Goal: Transaction & Acquisition: Obtain resource

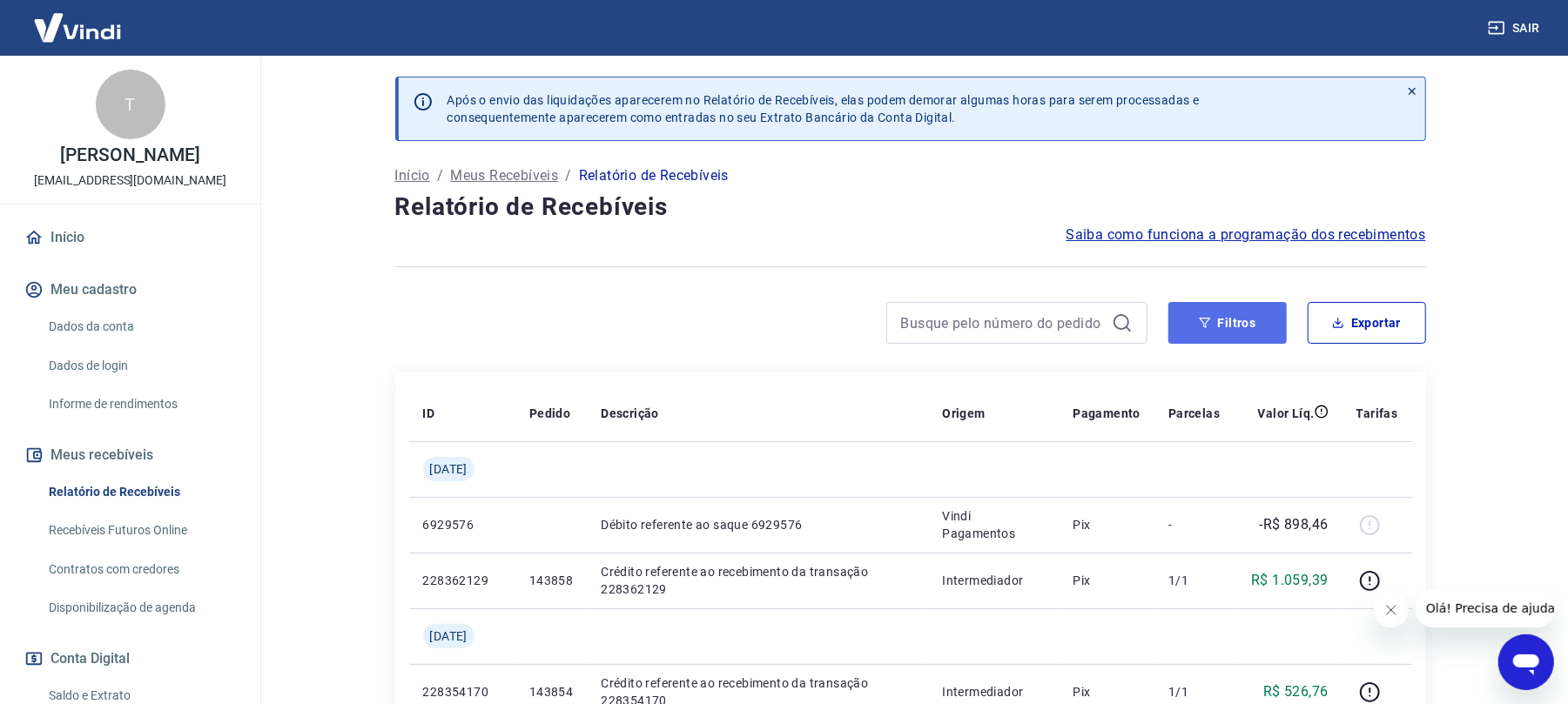
click at [1261, 329] on button "Filtros" at bounding box center [1228, 322] width 119 height 42
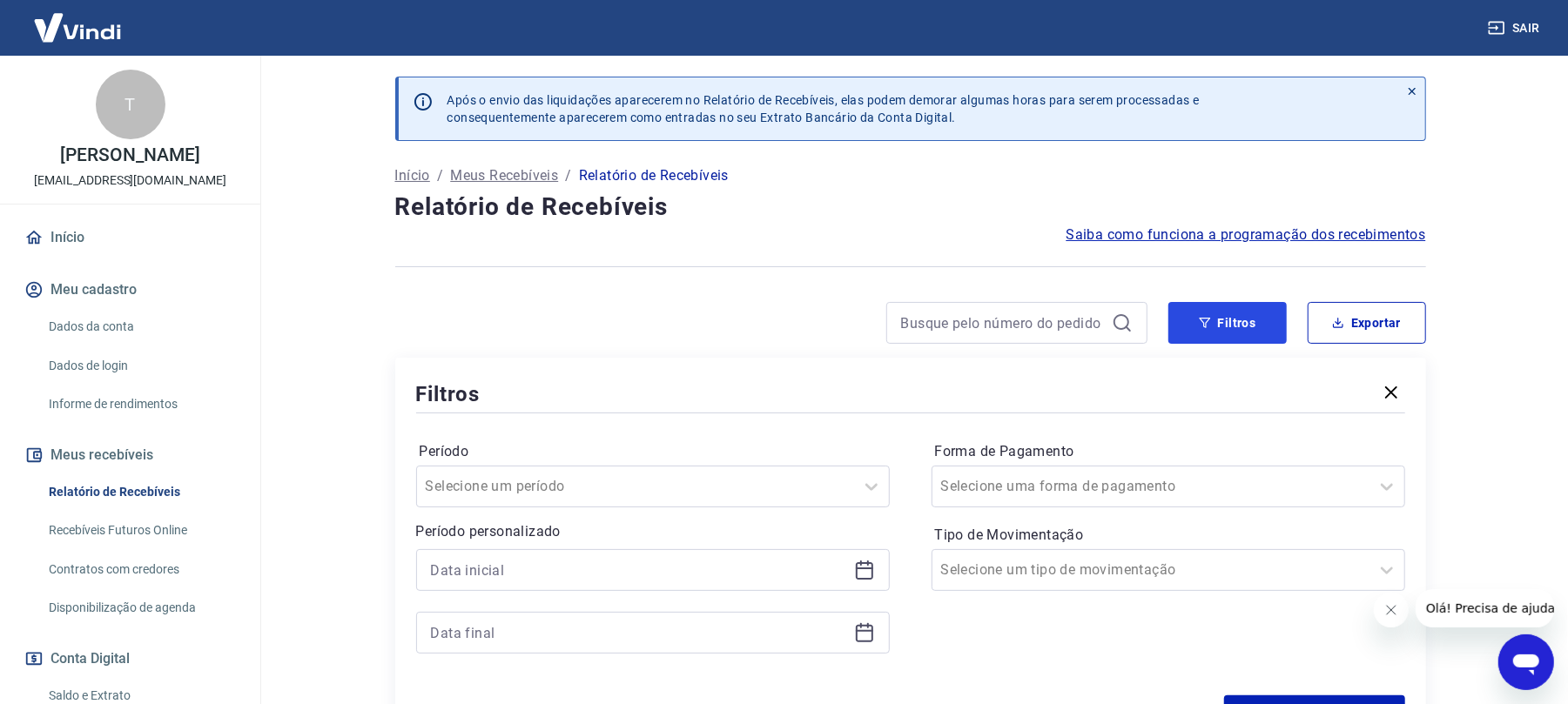
scroll to position [232, 0]
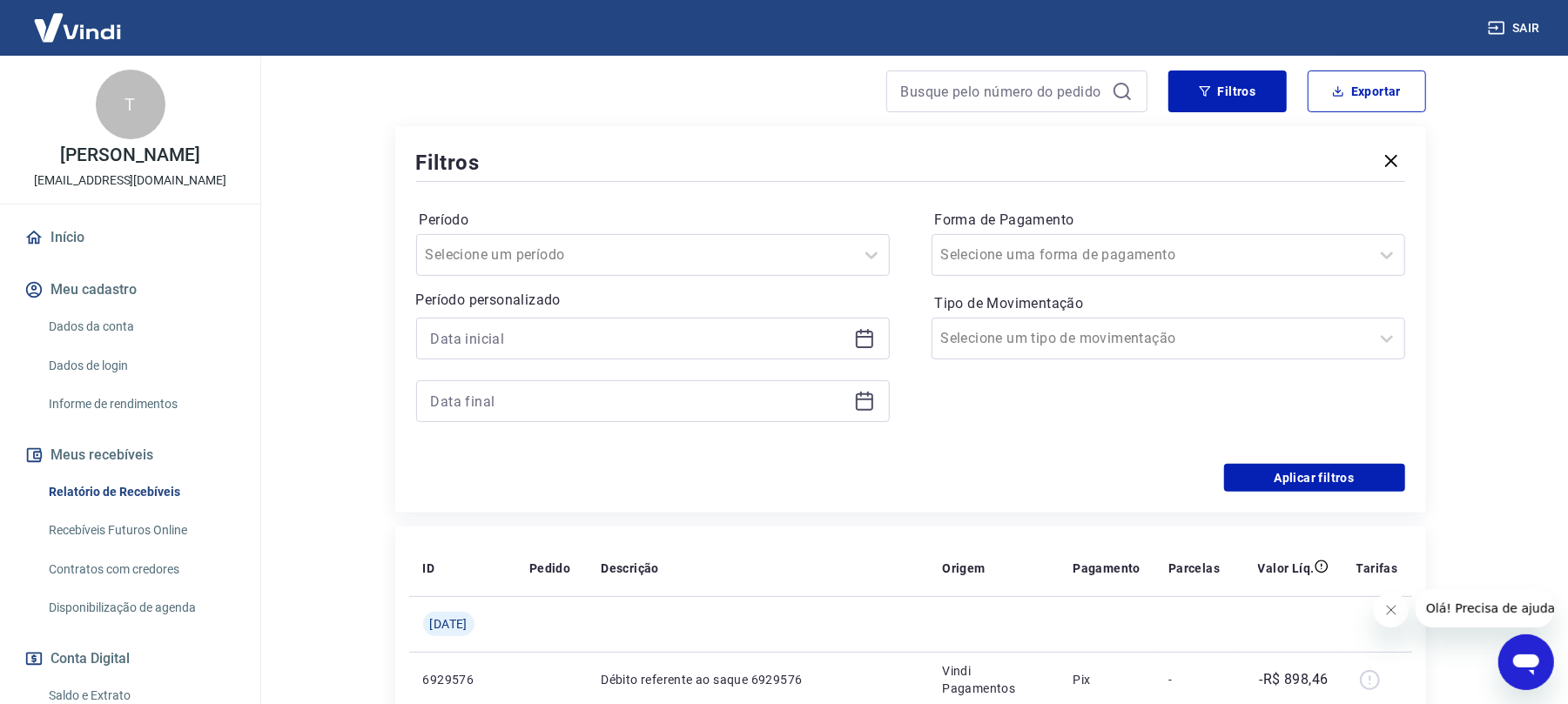
click at [865, 334] on icon at bounding box center [865, 339] width 21 height 21
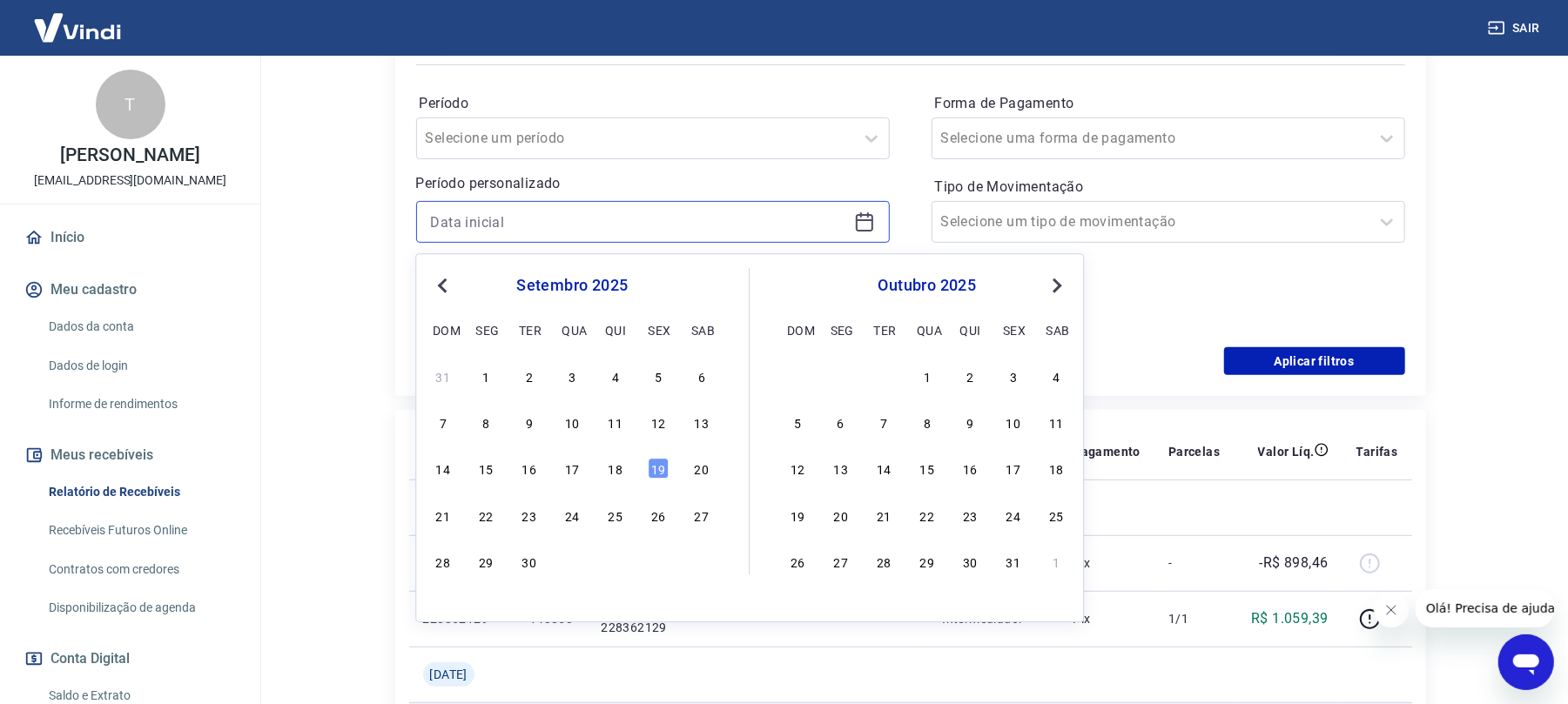
scroll to position [579, 0]
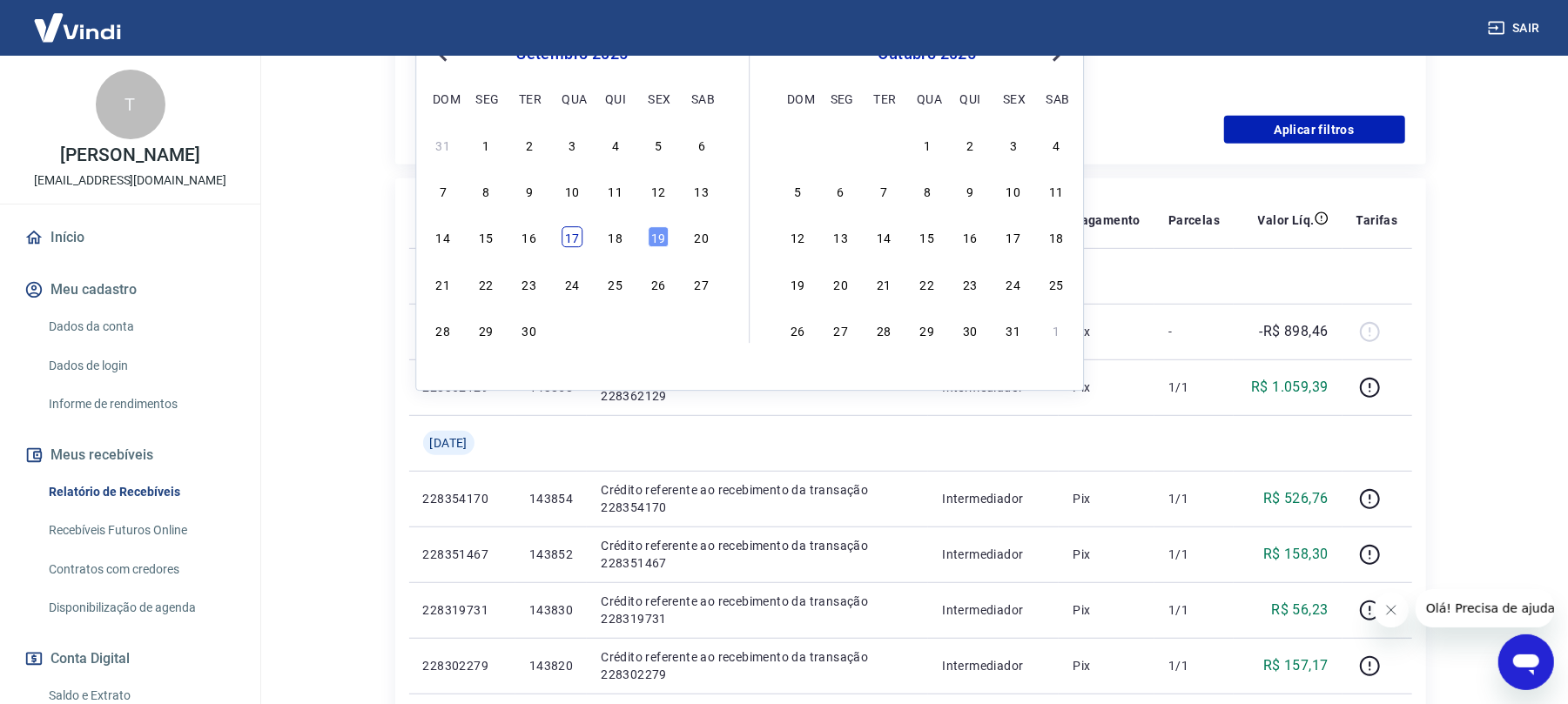
click at [580, 242] on div "14 15 16 17 18 19 20" at bounding box center [572, 237] width 284 height 26
click at [580, 242] on div "17" at bounding box center [573, 238] width 21 height 21
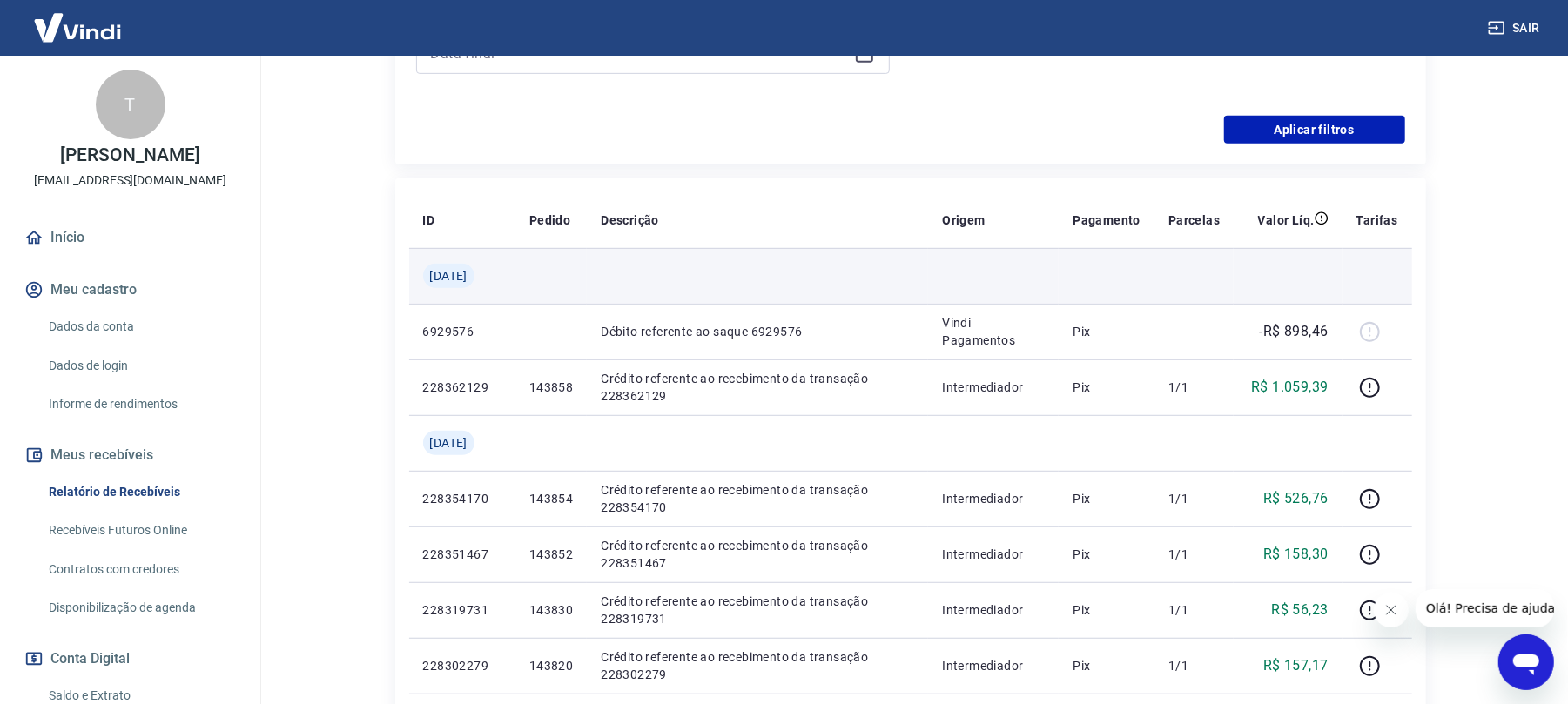
type input "[DATE]"
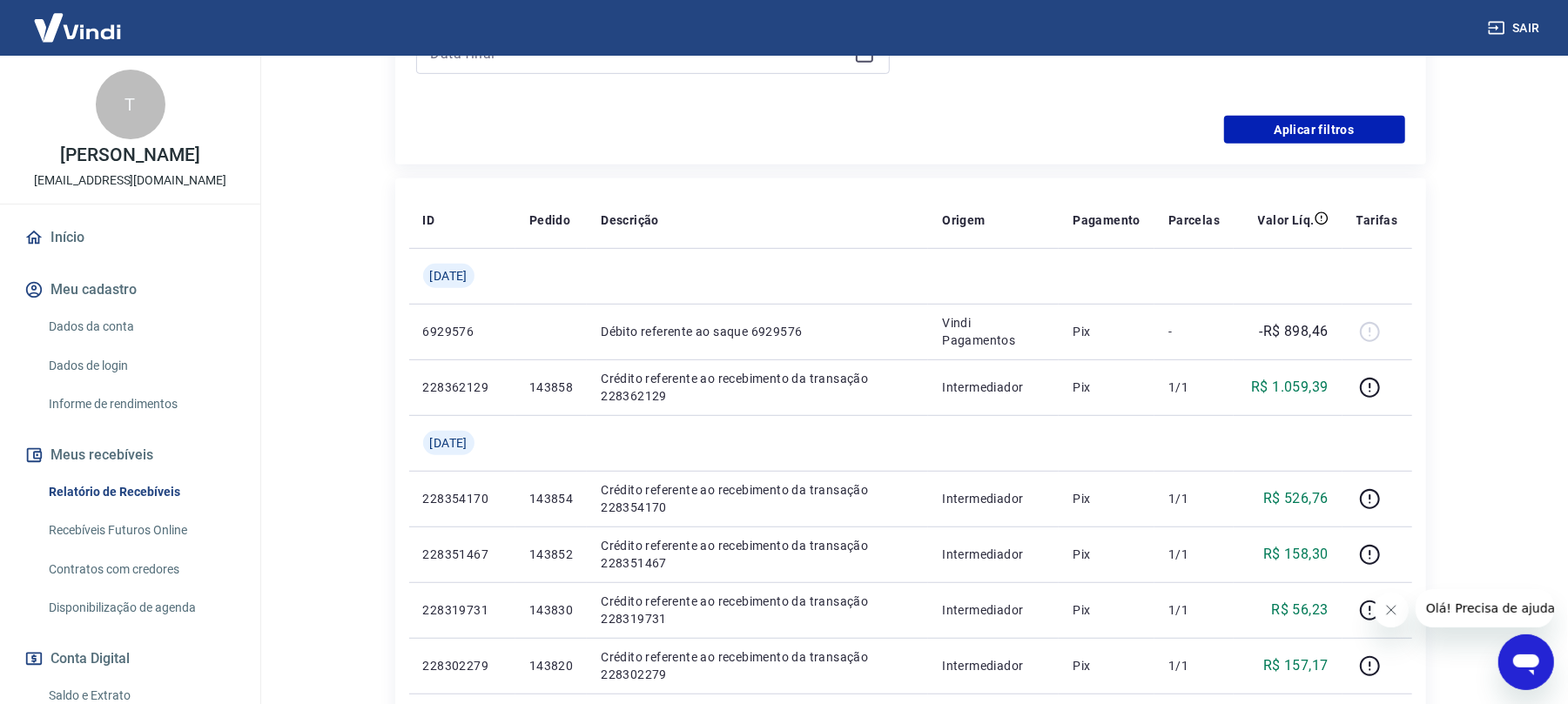
scroll to position [348, 0]
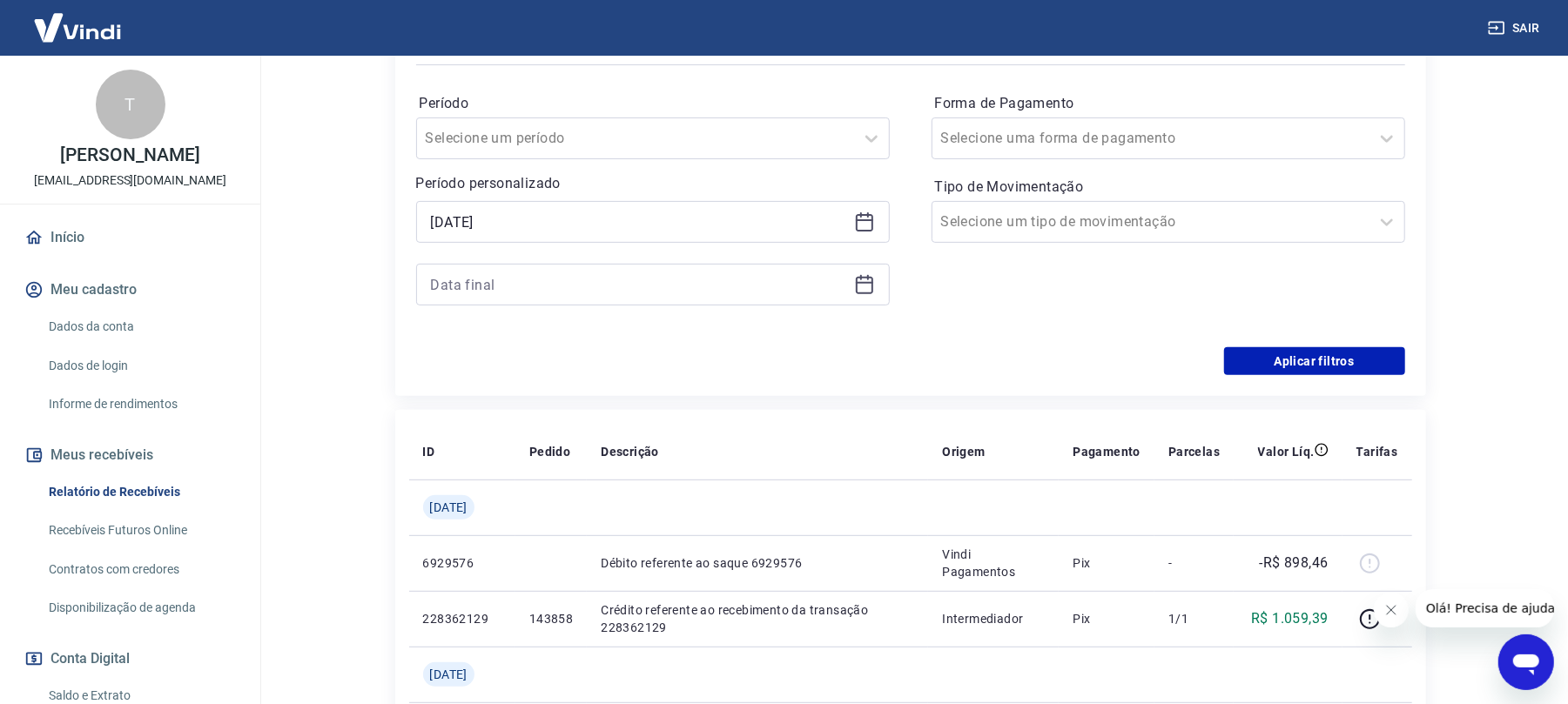
click at [880, 282] on div at bounding box center [652, 284] width 473 height 42
click at [867, 287] on icon at bounding box center [865, 285] width 21 height 21
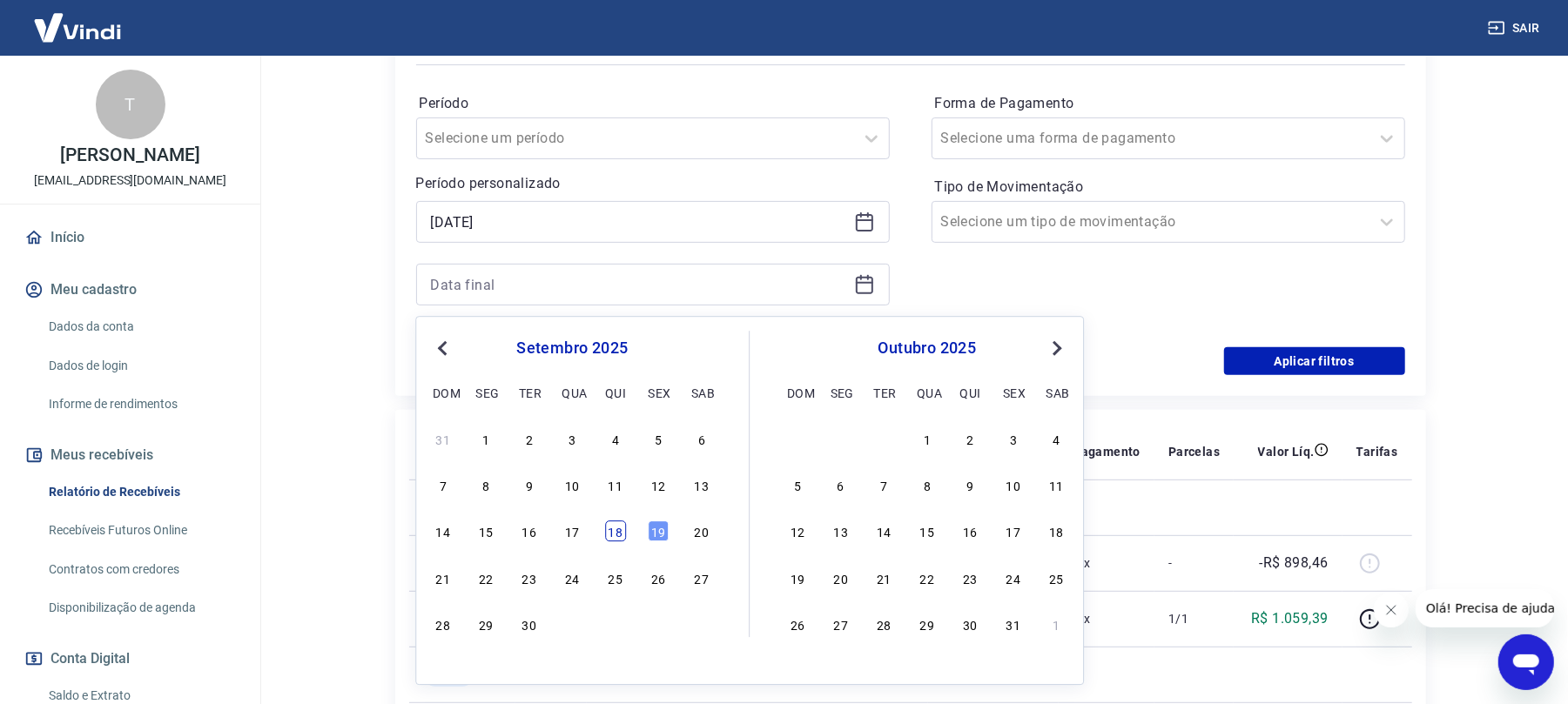
click at [611, 537] on div "18" at bounding box center [616, 532] width 21 height 21
click at [611, 537] on td "Débito referente ao saque 6929576" at bounding box center [757, 562] width 342 height 56
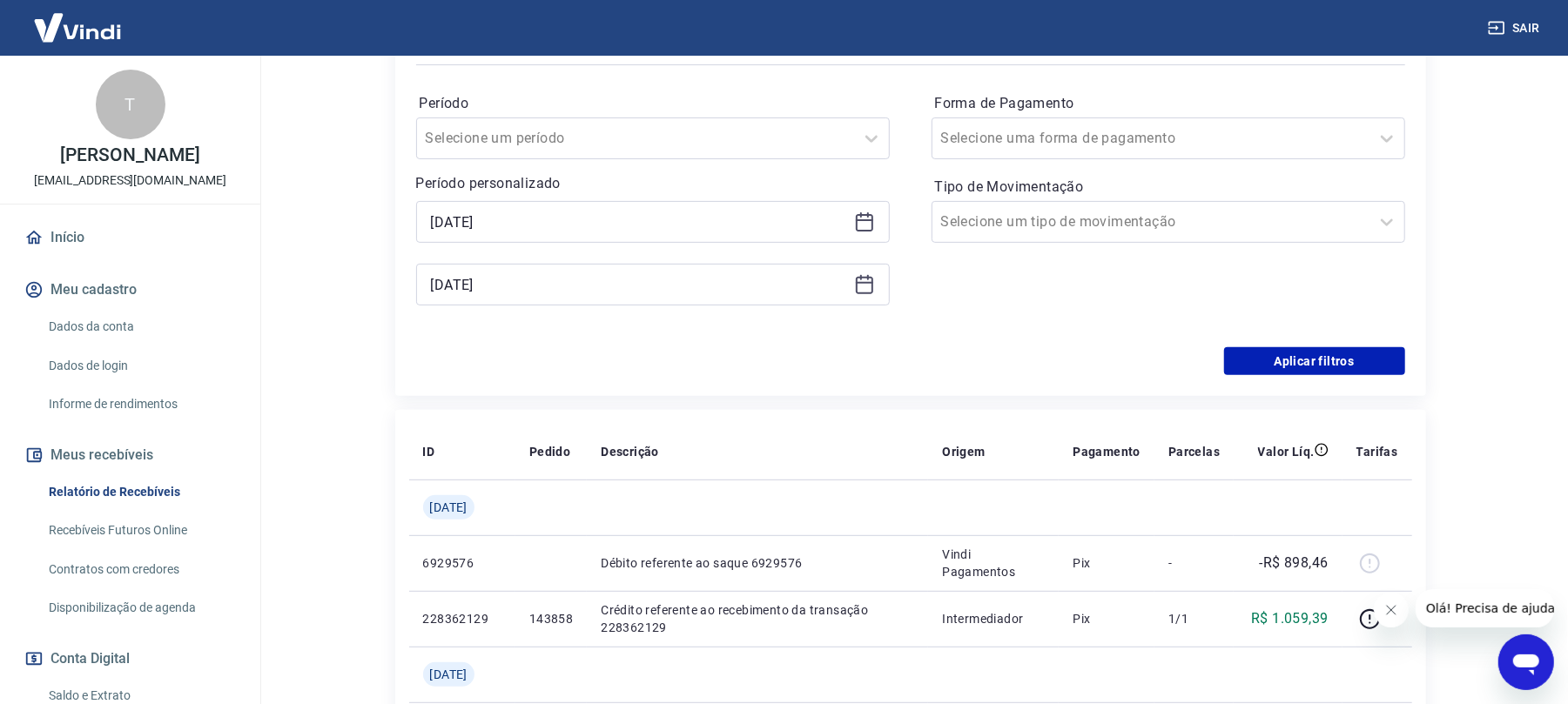
type input "[DATE]"
click at [1266, 358] on button "Aplicar filtros" at bounding box center [1315, 361] width 181 height 27
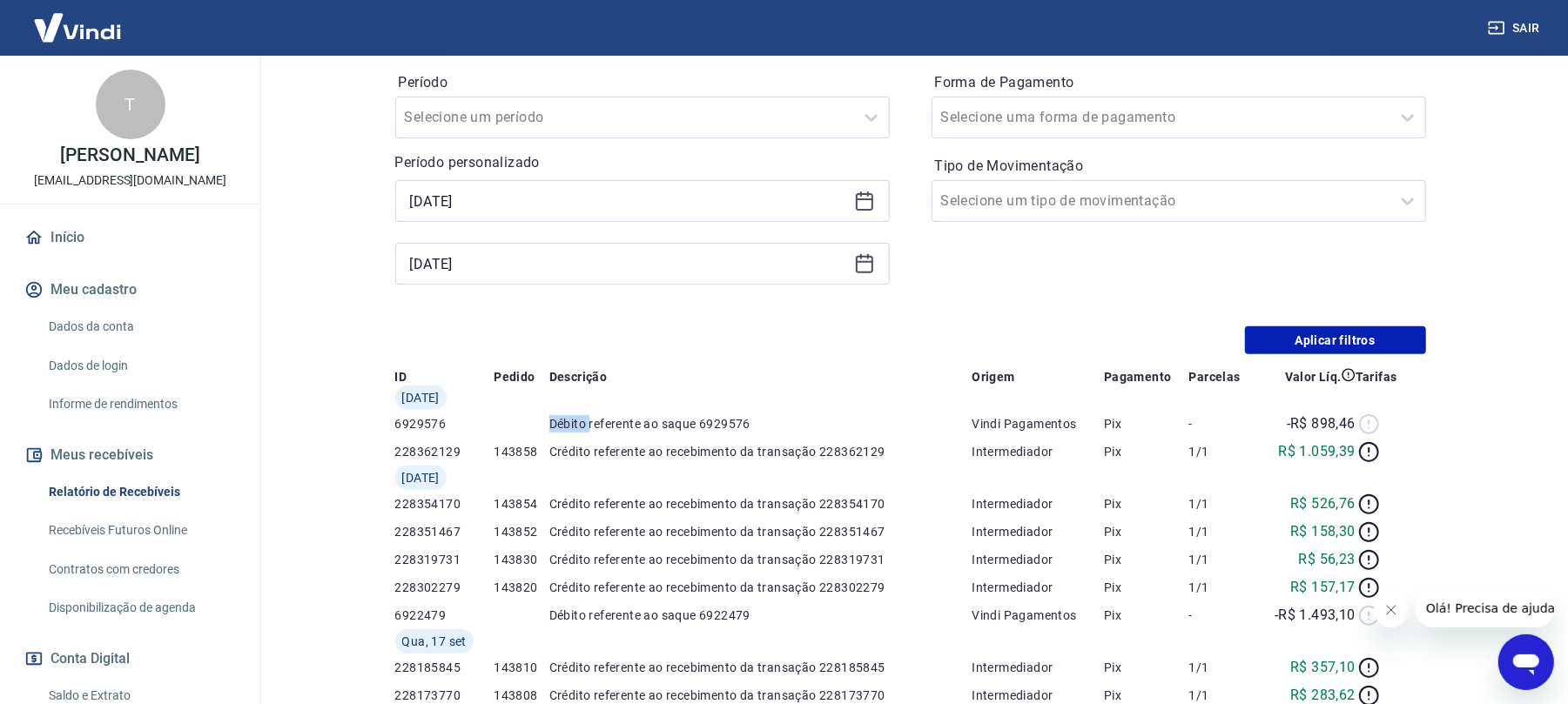
click at [1263, 355] on div "Filtros Exportar Filtros Período Selecione um período Período personalizado Sel…" at bounding box center [911, 154] width 1031 height 401
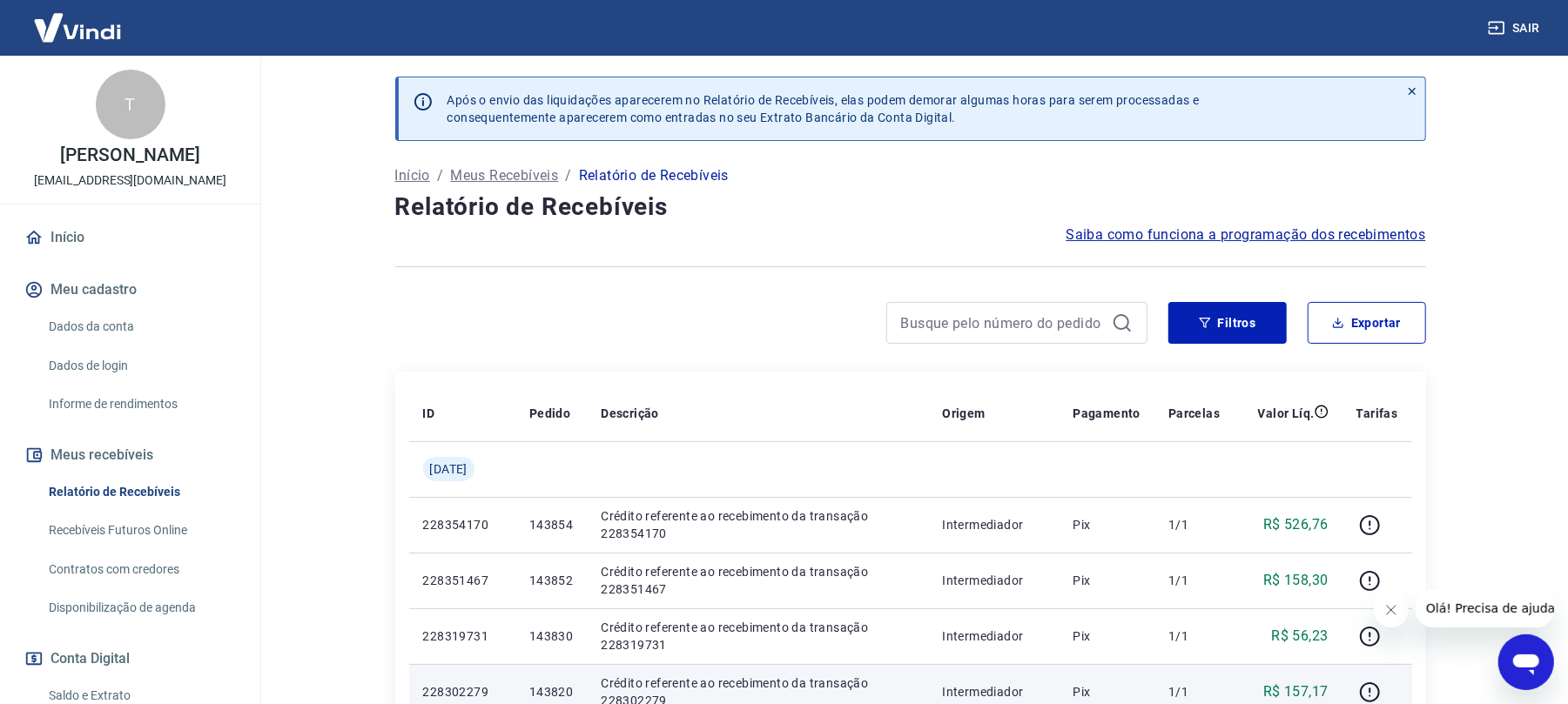
scroll to position [232, 0]
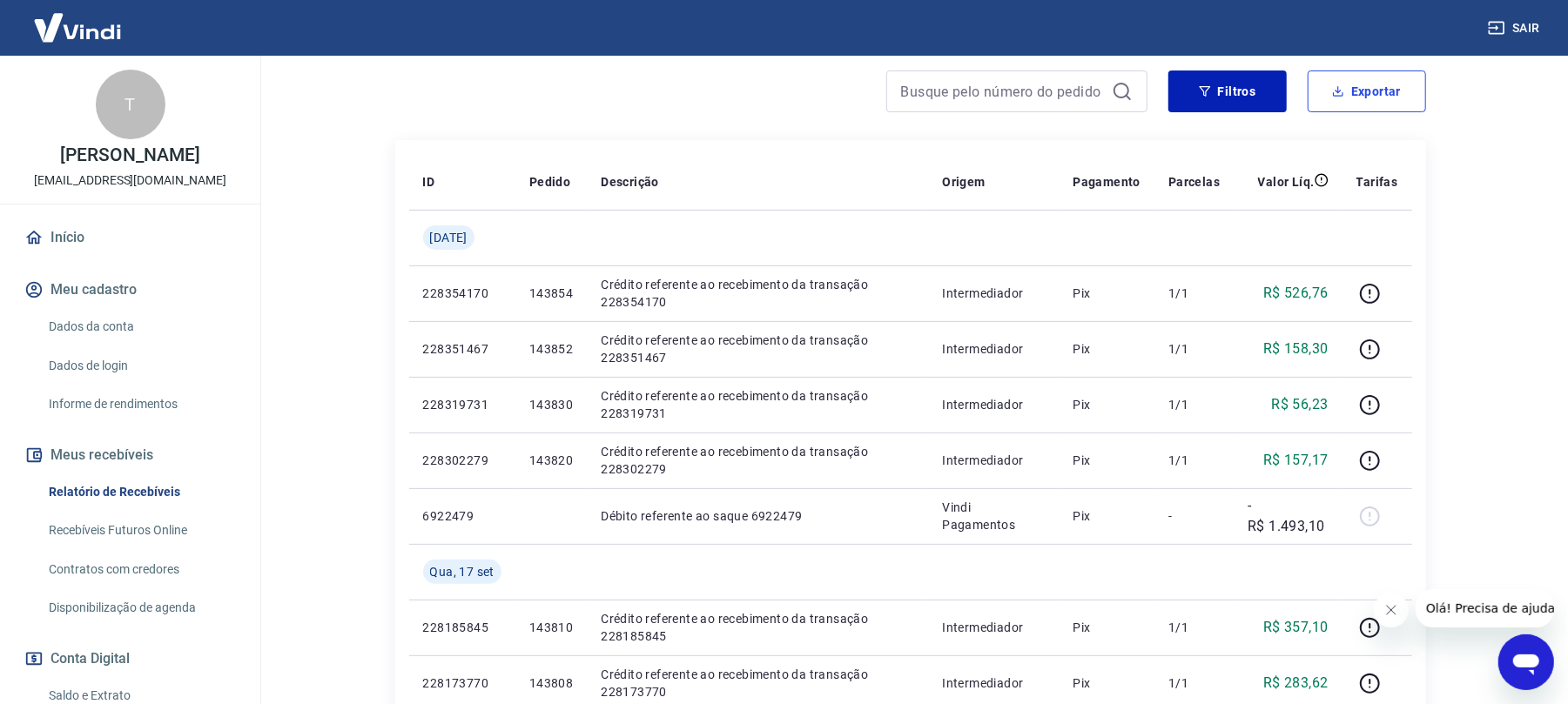
drag, startPoint x: 1374, startPoint y: 88, endPoint x: 1320, endPoint y: 129, distance: 67.8
click at [1373, 88] on button "Exportar" at bounding box center [1367, 91] width 119 height 42
type input "[DATE]"
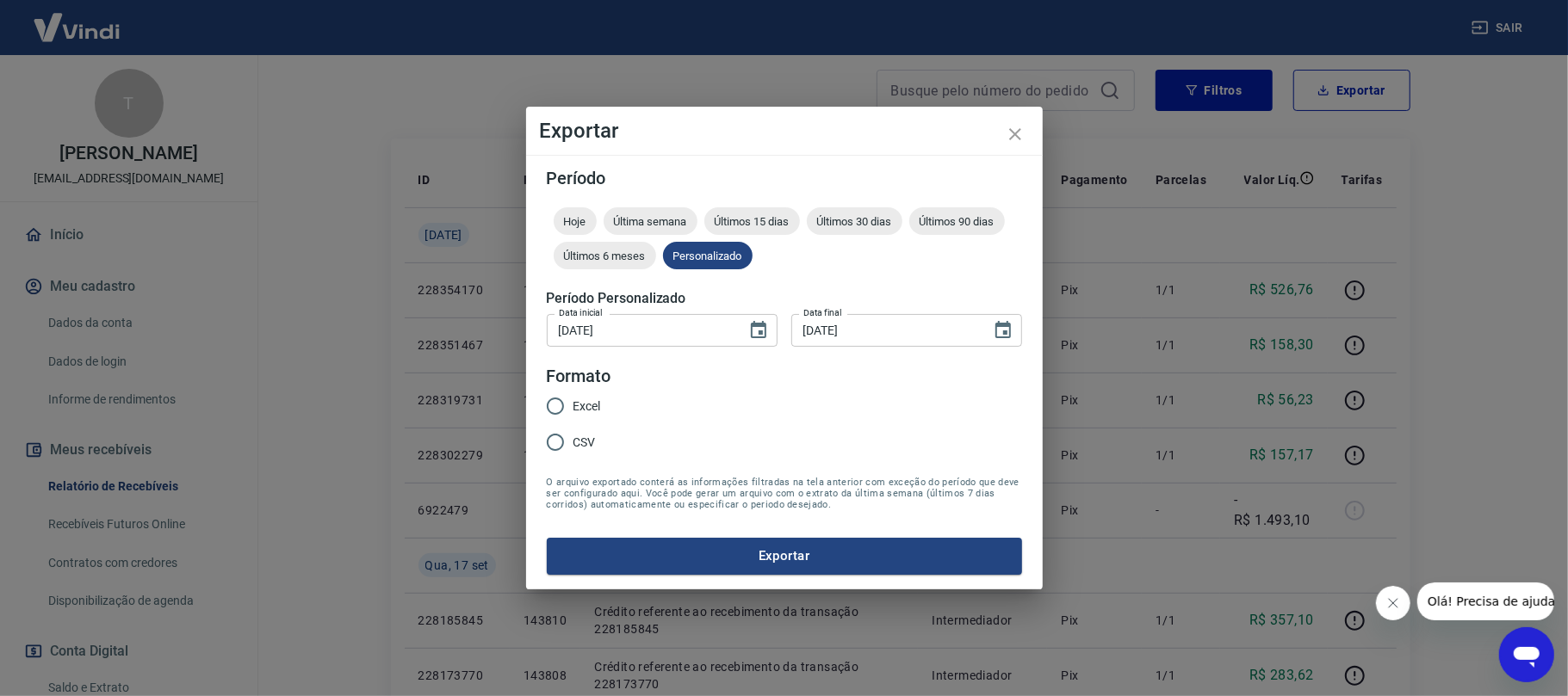
drag, startPoint x: 590, startPoint y: 405, endPoint x: 582, endPoint y: 416, distance: 13.6
click at [585, 404] on span "Excel" at bounding box center [586, 407] width 27 height 18
click at [565, 384] on legend "Formato" at bounding box center [579, 376] width 65 height 25
click at [563, 405] on input "Excel" at bounding box center [555, 406] width 36 height 36
radio input "true"
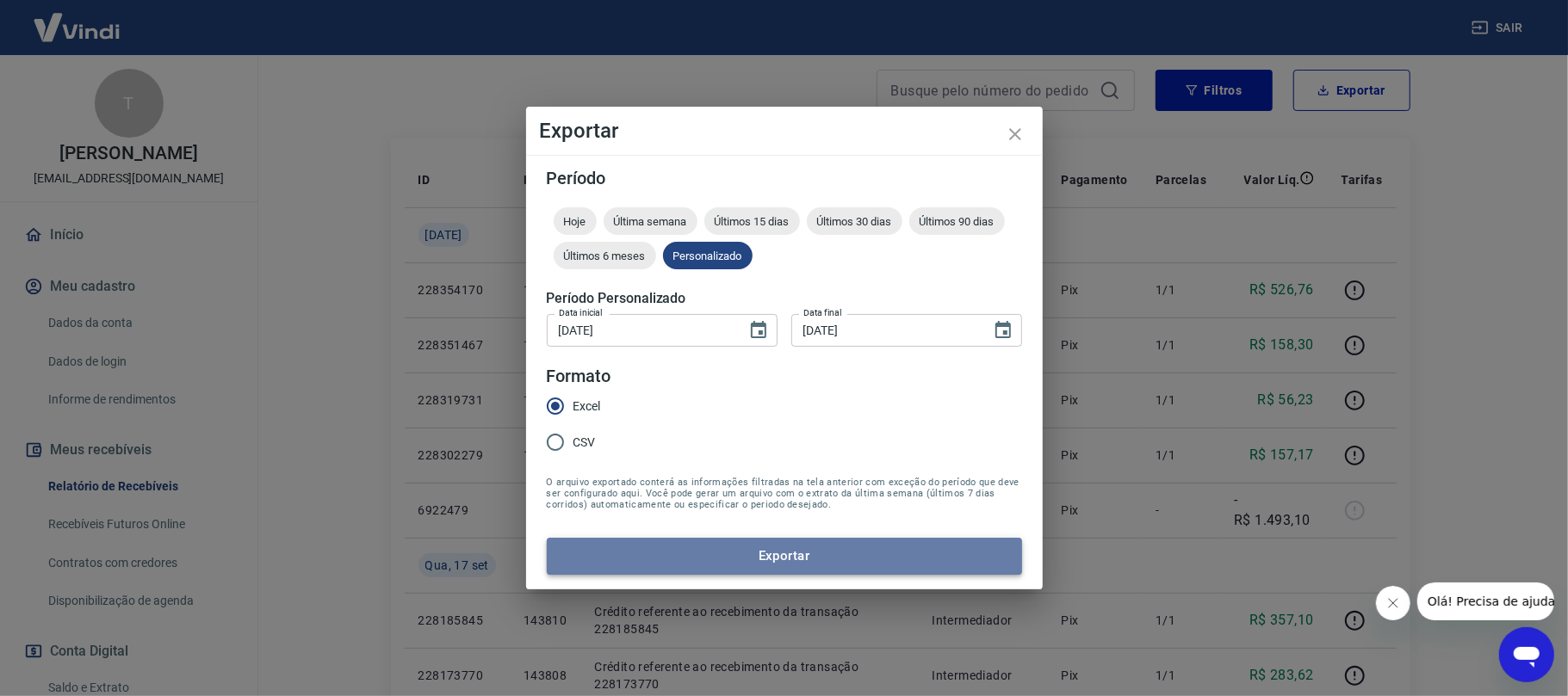
click at [710, 558] on button "Exportar" at bounding box center [784, 555] width 475 height 36
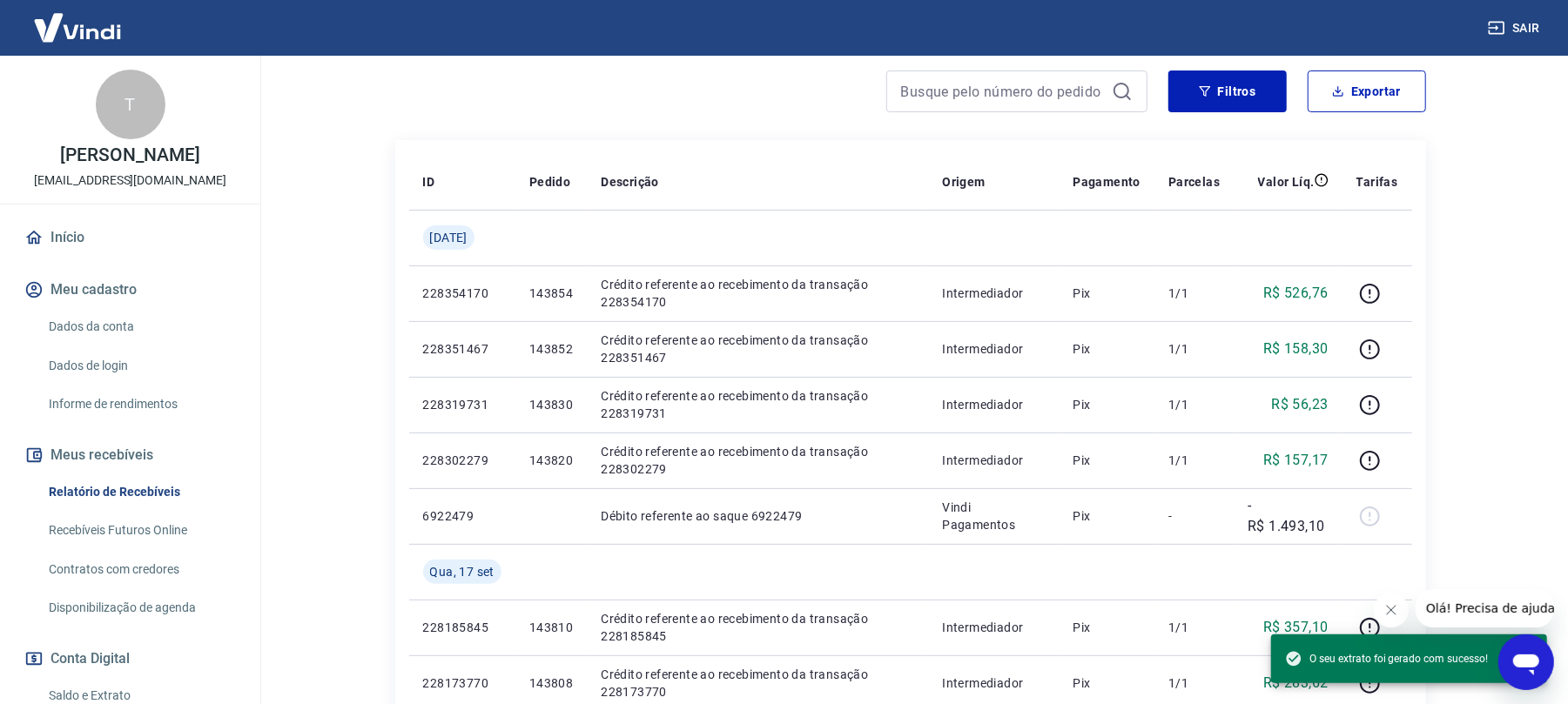
drag, startPoint x: 0, startPoint y: 451, endPoint x: 0, endPoint y: 439, distance: 12.0
click at [0, 451] on div "Início Meu cadastro Dados da conta Dados de login Informe de rendimentos Meus r…" at bounding box center [130, 563] width 260 height 690
